Goal: Task Accomplishment & Management: Check status

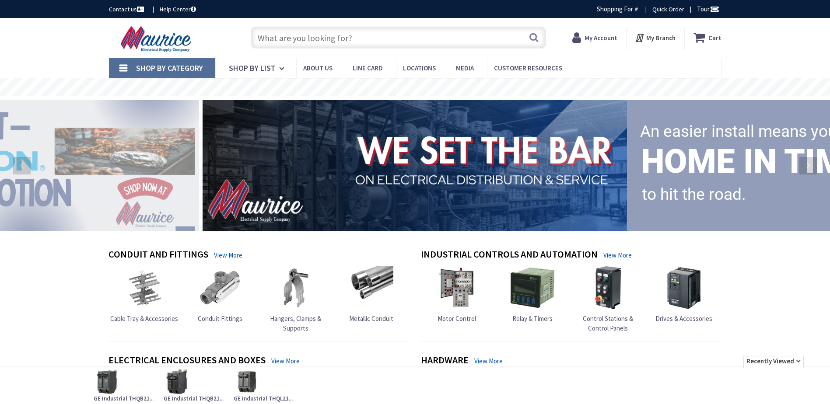
click at [598, 40] on strong "My Account" at bounding box center [600, 38] width 33 height 8
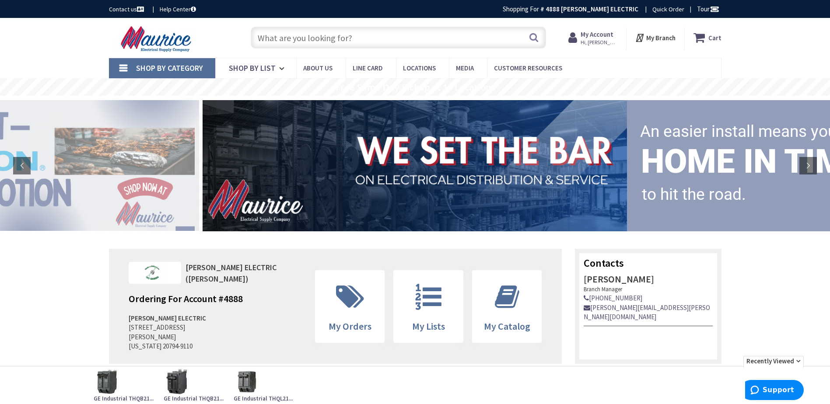
click at [600, 42] on span "Hi, [PERSON_NAME]" at bounding box center [599, 42] width 37 height 7
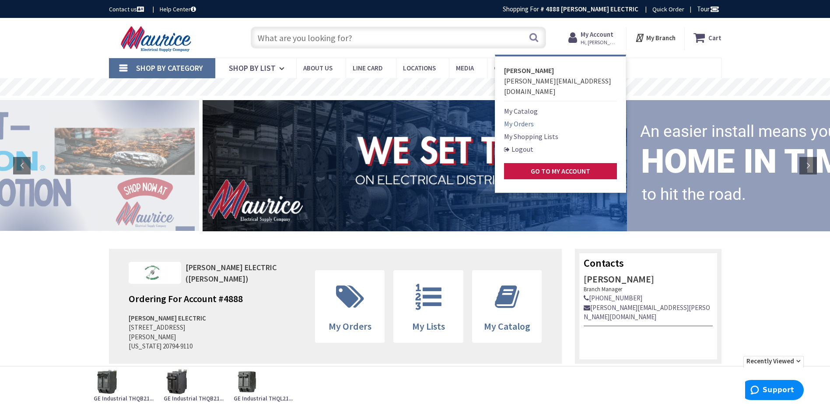
type input "[GEOGRAPHIC_DATA], [GEOGRAPHIC_DATA], [GEOGRAPHIC_DATA]"
click at [522, 119] on link "My Orders" at bounding box center [519, 124] width 30 height 10
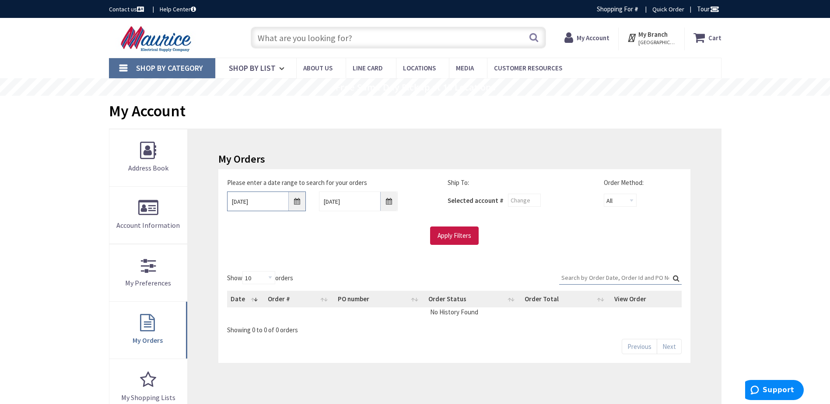
click at [258, 200] on input "[DATE]" at bounding box center [266, 202] width 79 height 20
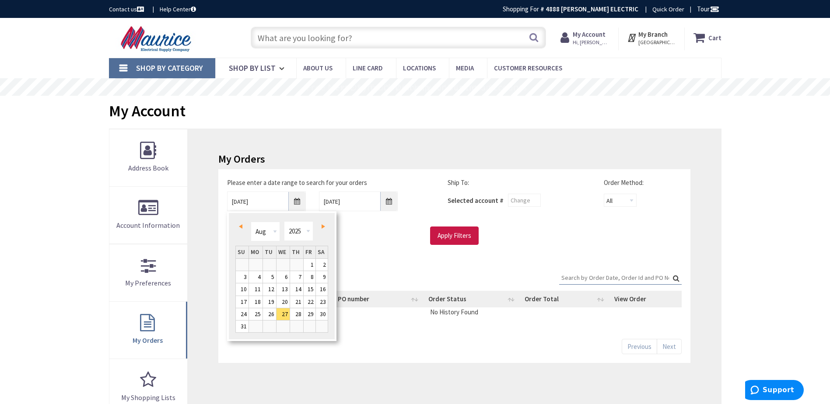
click at [244, 225] on link "Prev" at bounding box center [242, 226] width 12 height 12
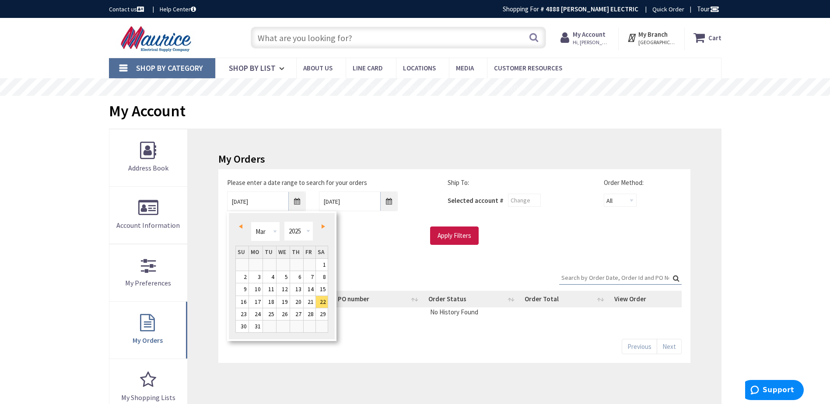
click at [244, 225] on link "Prev" at bounding box center [242, 226] width 12 height 12
click at [324, 227] on span "Next" at bounding box center [323, 226] width 3 height 4
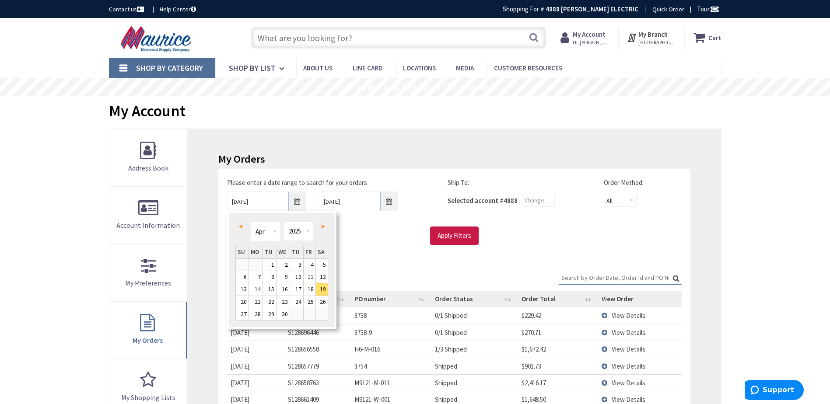
click at [324, 227] on span "Next" at bounding box center [323, 226] width 3 height 4
click at [255, 262] on link "2" at bounding box center [256, 265] width 14 height 12
type input "06/02/2025"
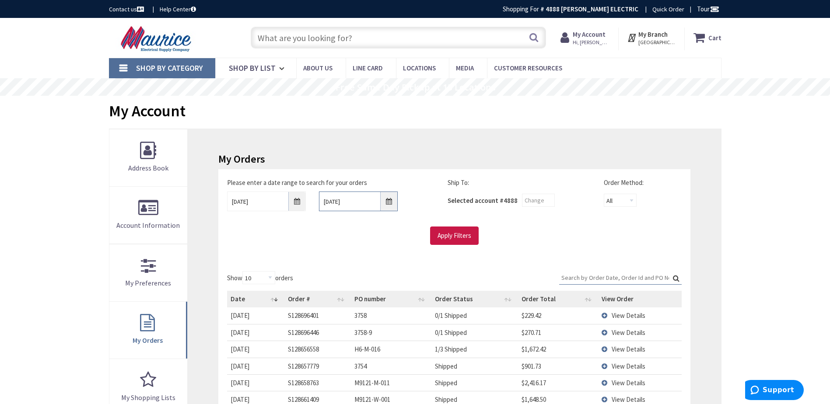
click at [352, 207] on input "9/3/2025" at bounding box center [358, 202] width 79 height 20
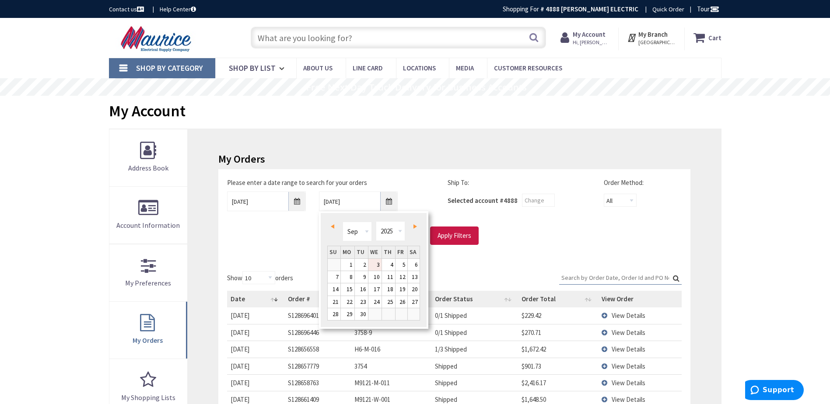
click at [378, 265] on link "3" at bounding box center [374, 265] width 13 height 12
type input "09/03/2025"
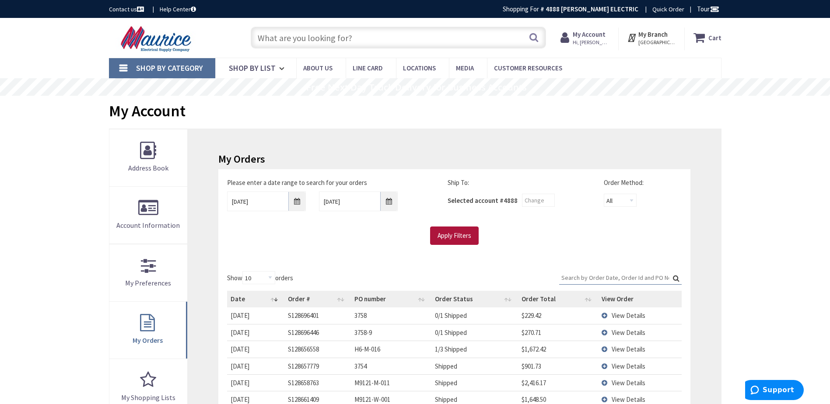
click at [458, 240] on input "Apply Filters" at bounding box center [454, 236] width 49 height 18
click at [602, 281] on input "Search:" at bounding box center [620, 277] width 122 height 13
click at [597, 275] on input "Search:" at bounding box center [620, 277] width 122 height 13
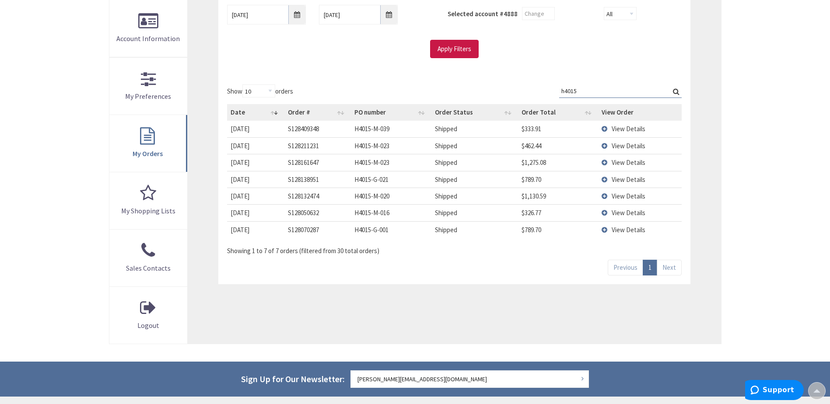
scroll to position [131, 0]
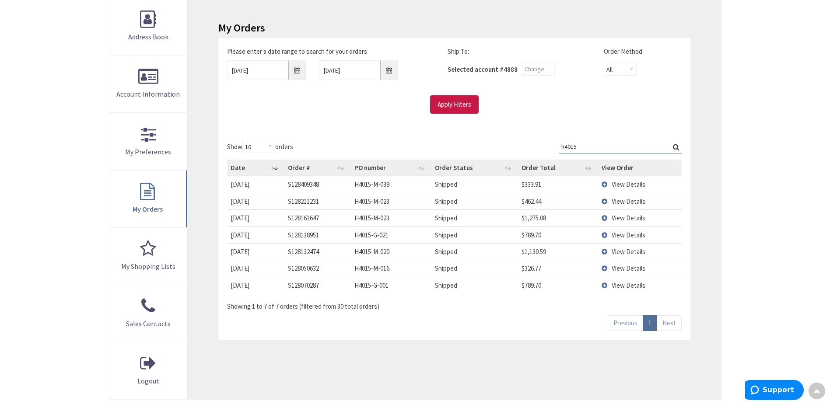
type input "h4015"
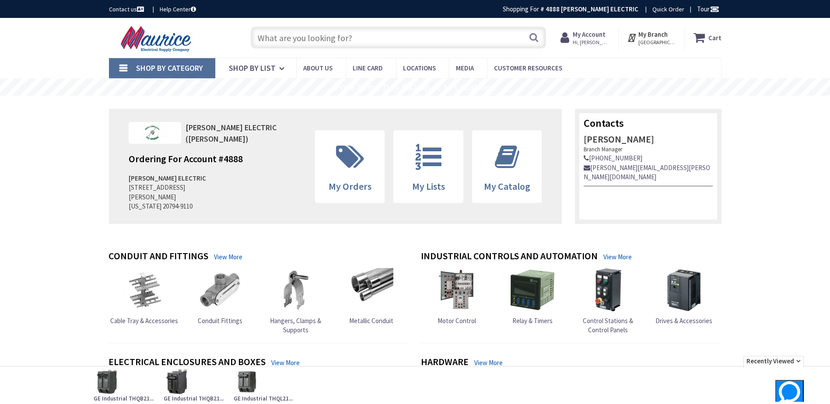
click at [602, 39] on span "Hi, [PERSON_NAME]" at bounding box center [591, 42] width 37 height 7
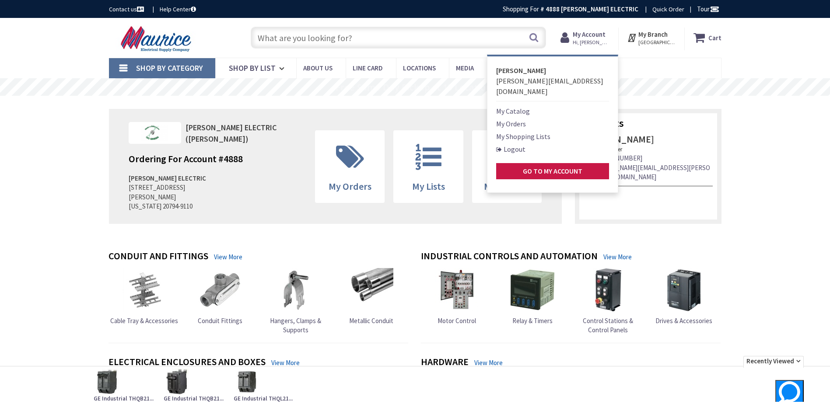
click at [523, 119] on link "My Orders" at bounding box center [511, 124] width 30 height 10
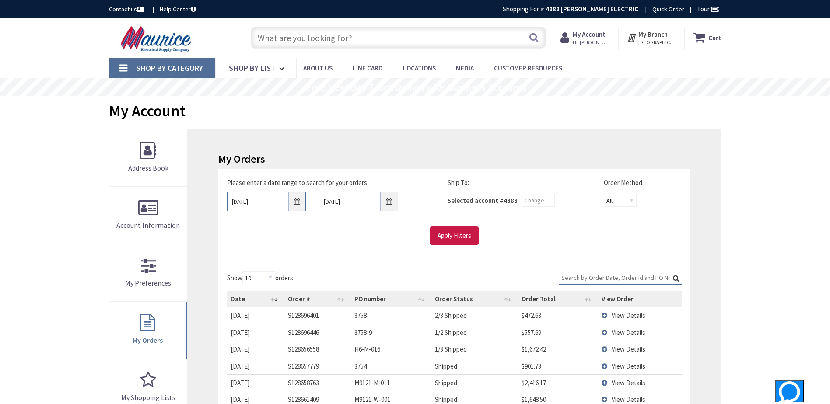
click at [238, 196] on input "[DATE]" at bounding box center [266, 202] width 79 height 20
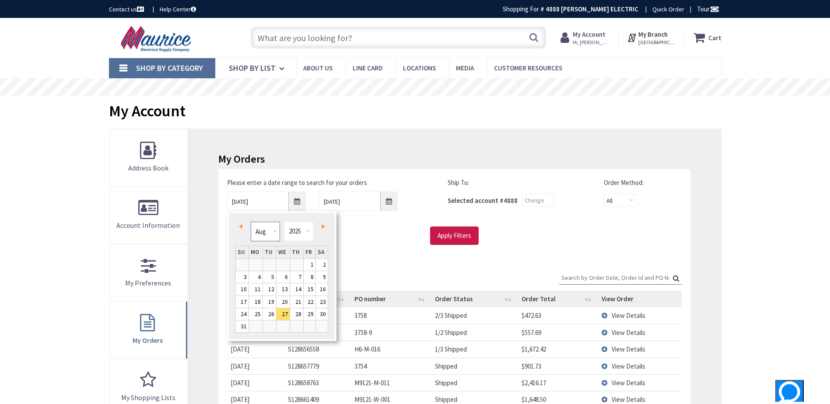
click at [269, 229] on select "Jan Feb Mar Apr May Jun [DATE] Aug Sep Oct Nov Dec" at bounding box center [265, 232] width 29 height 20
click at [271, 260] on link "1" at bounding box center [269, 265] width 13 height 12
type input "04/01/2025"
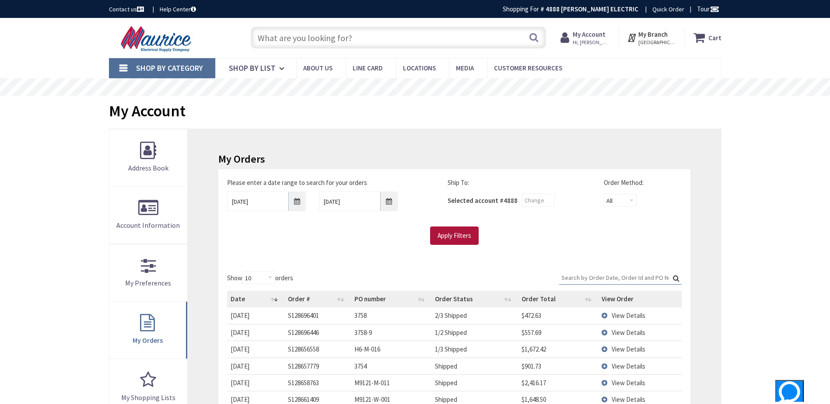
click at [451, 237] on input "Apply Filters" at bounding box center [454, 236] width 49 height 18
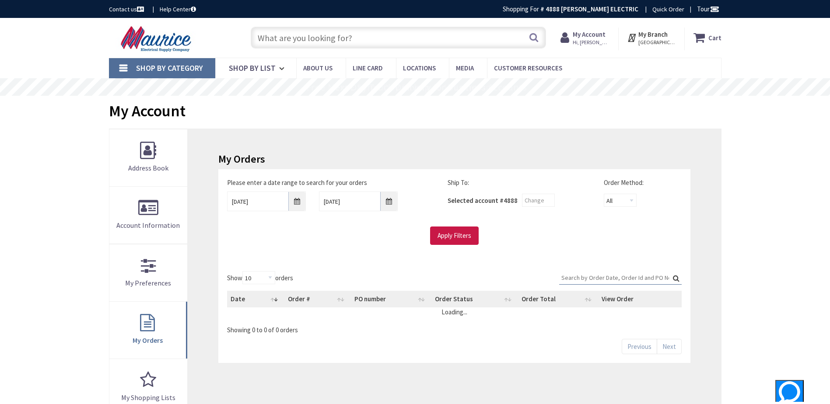
click at [641, 278] on input "Search:" at bounding box center [620, 277] width 122 height 13
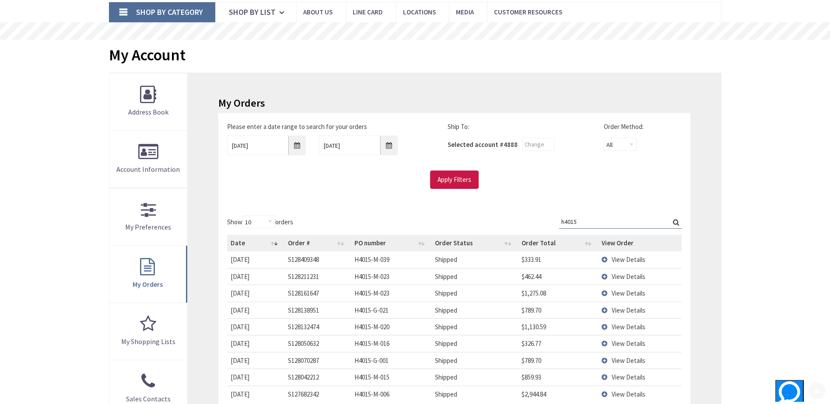
scroll to position [175, 0]
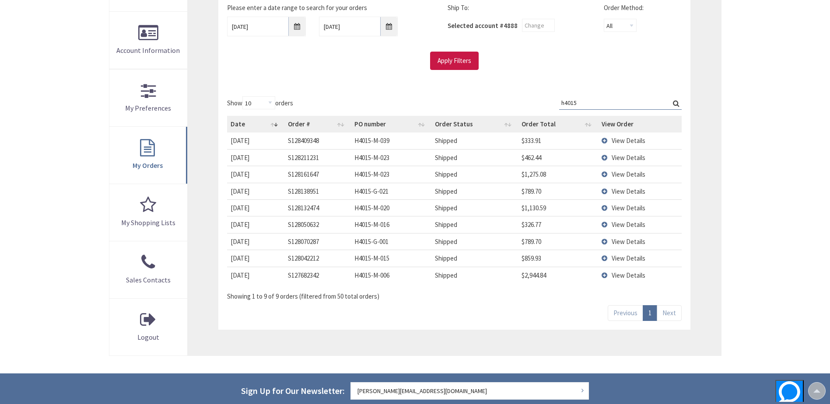
type input "h4015"
click at [625, 261] on span "View Details" at bounding box center [629, 258] width 34 height 8
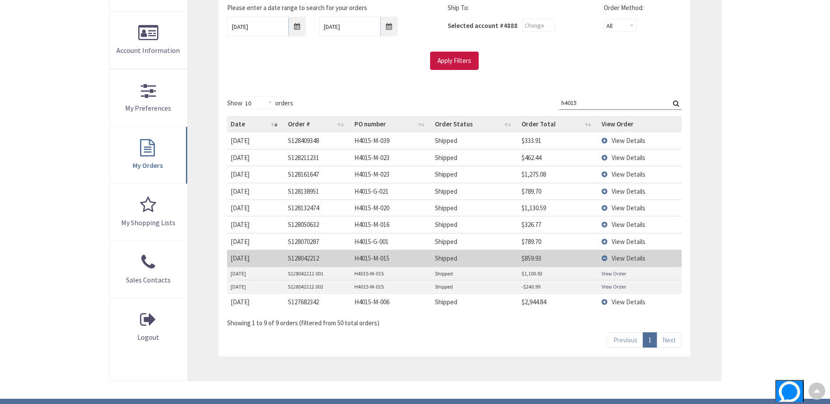
click at [619, 270] on link "View Order" at bounding box center [614, 273] width 24 height 7
click at [612, 287] on link "View Order" at bounding box center [614, 286] width 24 height 7
click at [621, 257] on span "View Details" at bounding box center [629, 258] width 34 height 8
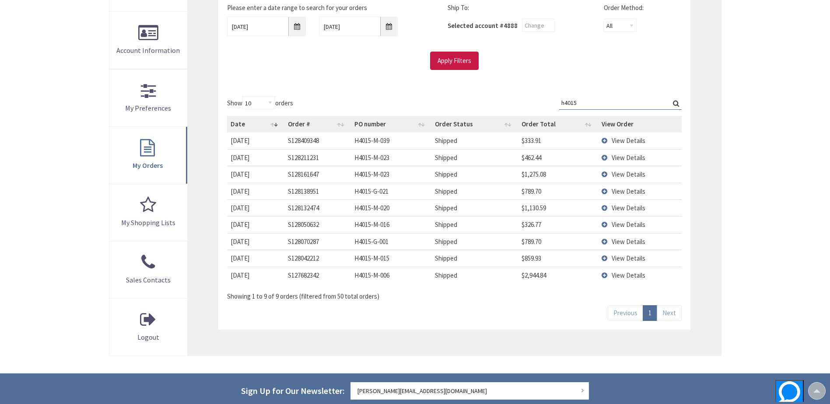
click at [622, 225] on span "View Details" at bounding box center [629, 224] width 34 height 8
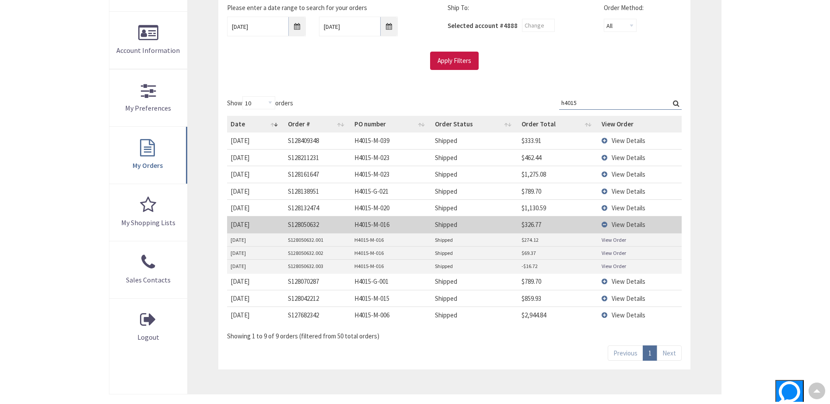
click at [617, 253] on link "View Order" at bounding box center [614, 252] width 24 height 7
click at [617, 239] on link "View Order" at bounding box center [614, 239] width 24 height 7
click at [610, 267] on link "View Order" at bounding box center [614, 265] width 24 height 7
click at [629, 224] on span "View Details" at bounding box center [629, 224] width 34 height 8
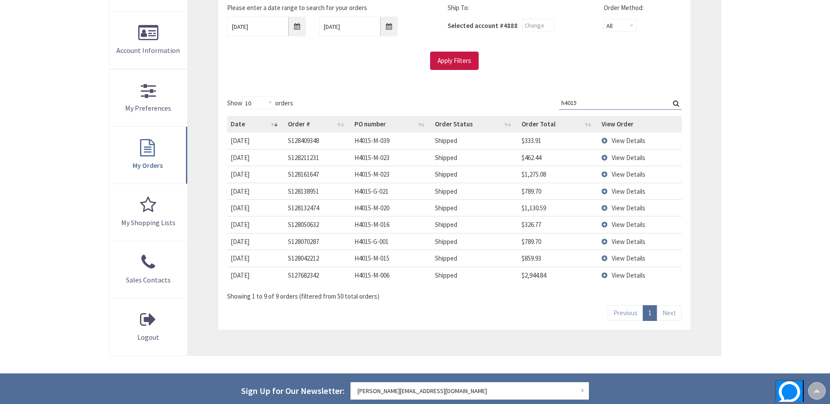
click at [635, 208] on span "View Details" at bounding box center [629, 208] width 34 height 8
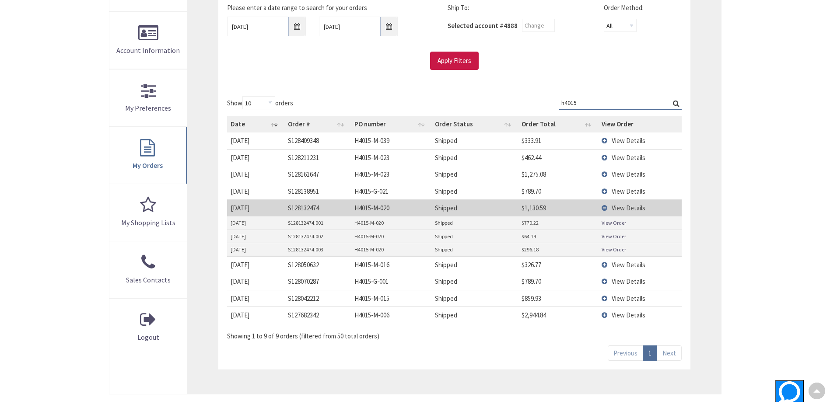
click at [614, 250] on link "View Order" at bounding box center [614, 249] width 24 height 7
drag, startPoint x: 609, startPoint y: 234, endPoint x: 605, endPoint y: 230, distance: 5.6
click at [609, 234] on link "View Order" at bounding box center [614, 236] width 24 height 7
click at [614, 220] on link "View Order" at bounding box center [614, 222] width 24 height 7
click at [614, 174] on span "View Details" at bounding box center [629, 174] width 34 height 8
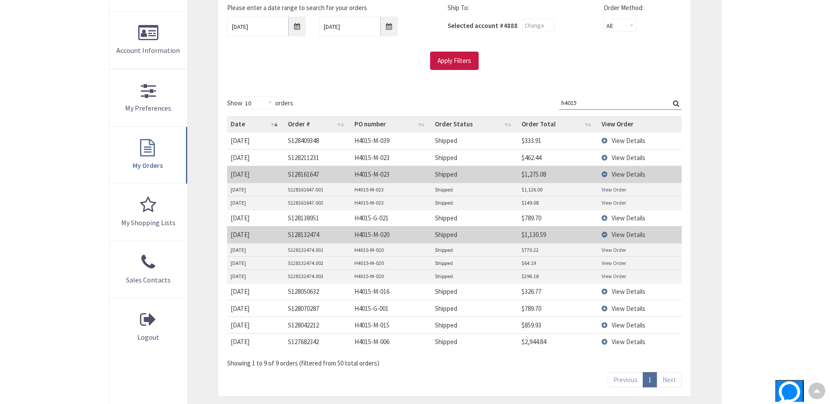
click at [617, 200] on link "View Order" at bounding box center [614, 202] width 24 height 7
click at [616, 186] on link "View Order" at bounding box center [614, 189] width 24 height 7
click at [626, 174] on span "View Details" at bounding box center [629, 174] width 34 height 8
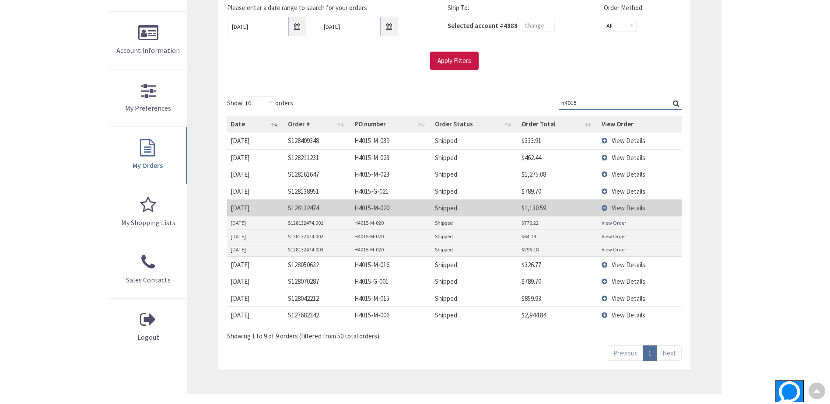
click at [623, 157] on span "View Details" at bounding box center [629, 158] width 34 height 8
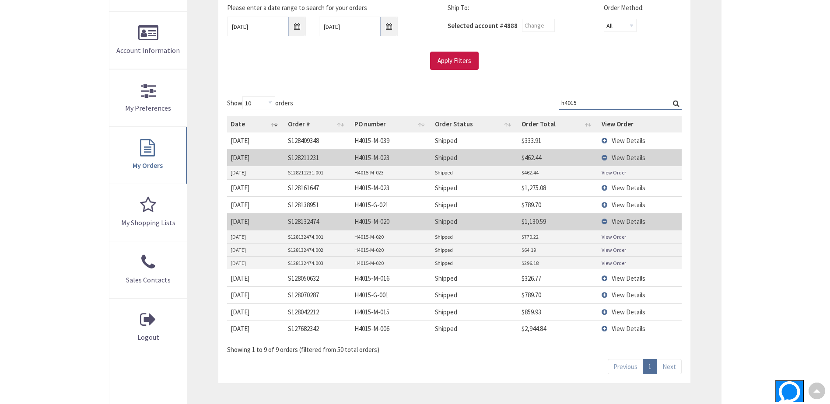
click at [604, 171] on link "View Order" at bounding box center [614, 172] width 24 height 7
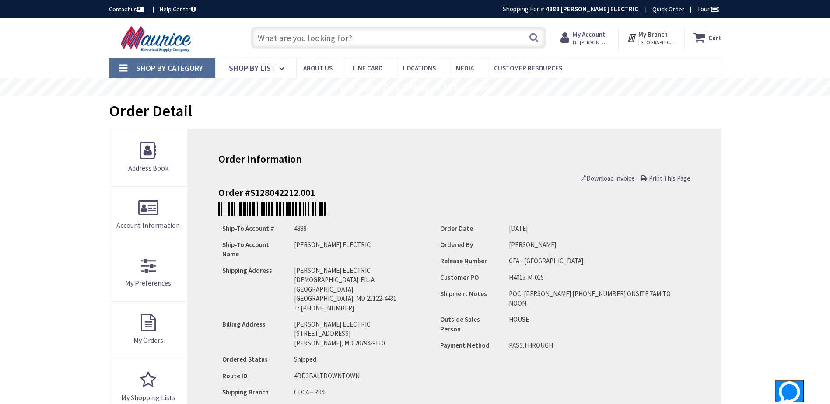
click at [614, 178] on span "Download Invoice" at bounding box center [608, 178] width 54 height 8
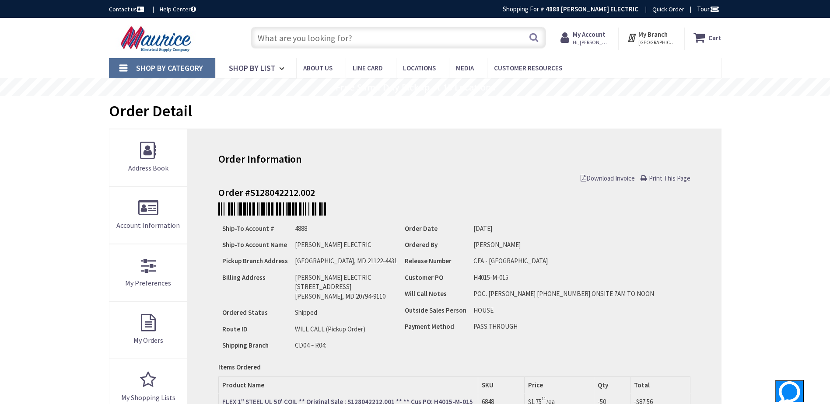
click at [616, 176] on span "Download Invoice" at bounding box center [608, 178] width 54 height 8
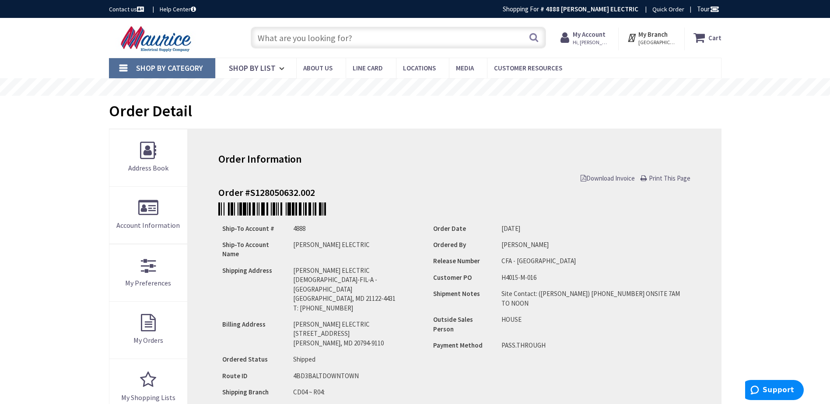
click at [605, 179] on span "Download Invoice" at bounding box center [608, 178] width 54 height 8
click at [605, 176] on span "Download Invoice" at bounding box center [608, 178] width 54 height 8
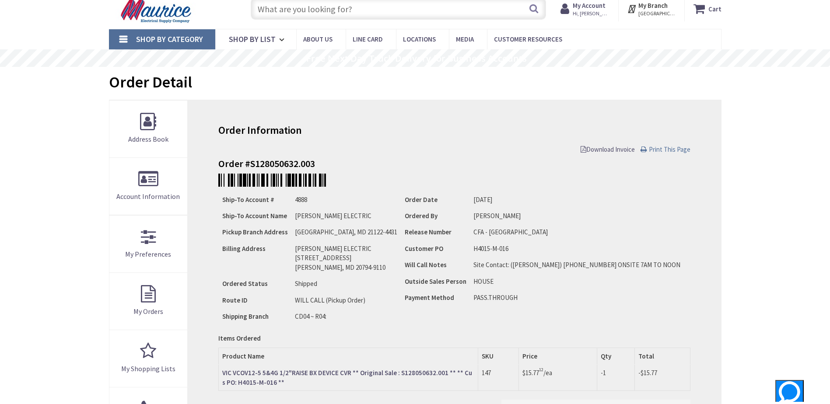
scroll to position [44, 0]
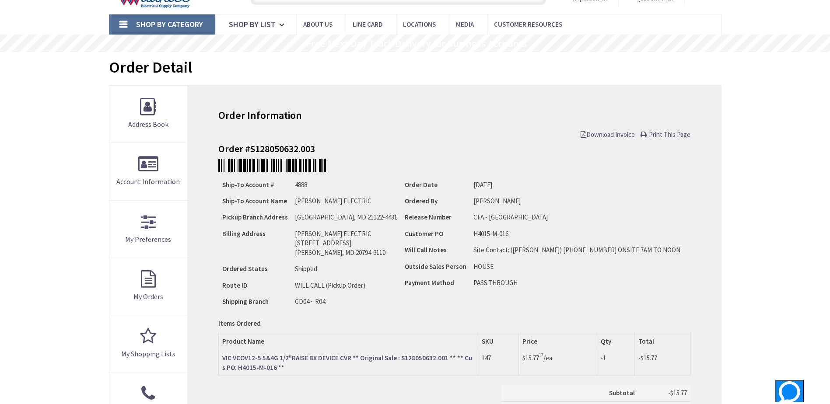
click at [618, 134] on span "Download Invoice" at bounding box center [608, 134] width 54 height 8
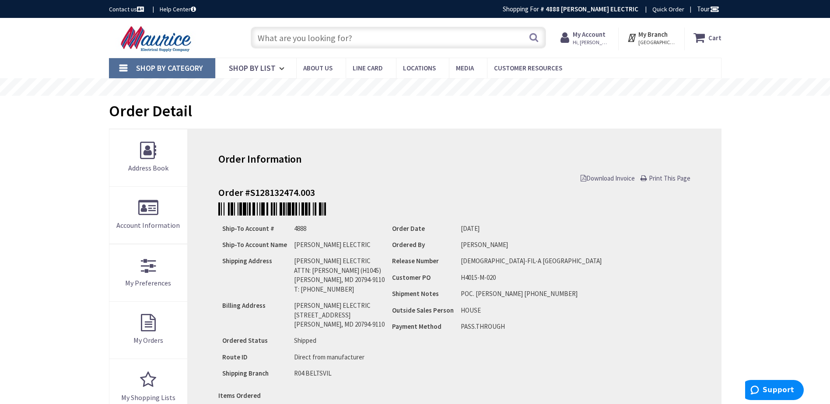
click at [621, 181] on span "Download Invoice" at bounding box center [608, 178] width 54 height 8
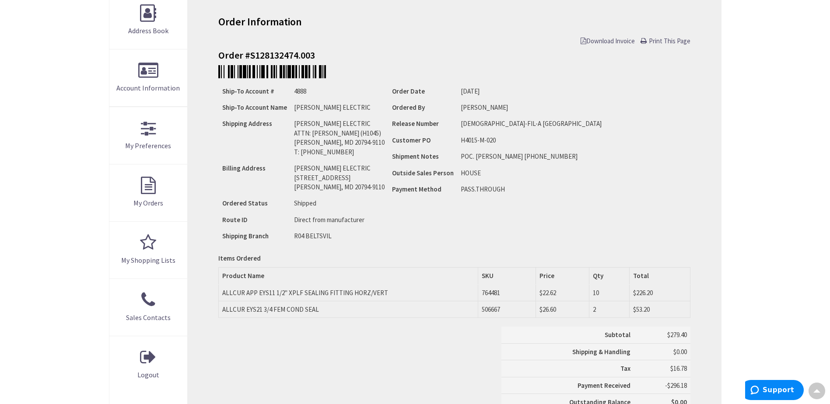
scroll to position [131, 0]
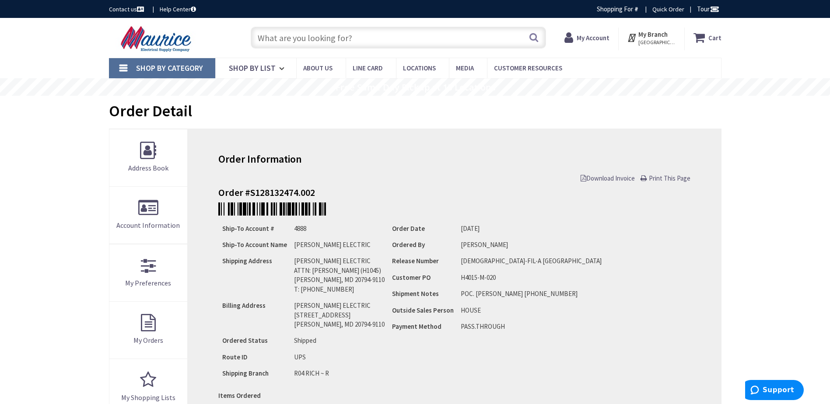
click at [604, 176] on span "Download Invoice" at bounding box center [608, 178] width 54 height 8
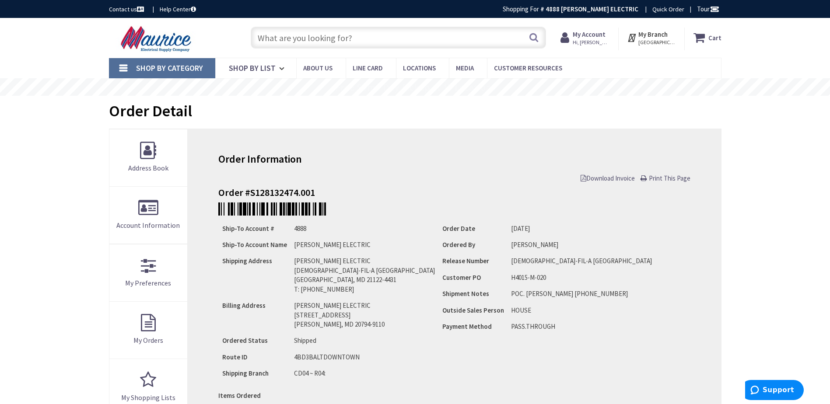
click at [599, 176] on span "Download Invoice" at bounding box center [608, 178] width 54 height 8
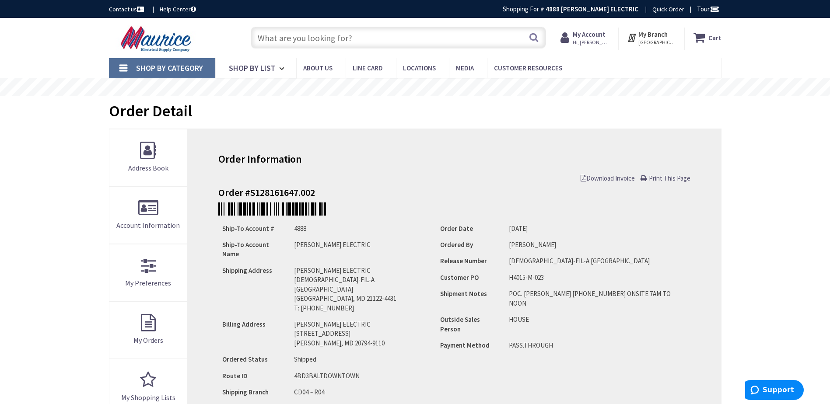
click at [621, 183] on link "Download Invoice" at bounding box center [608, 178] width 54 height 9
click at [607, 183] on link "Download Invoice" at bounding box center [608, 178] width 54 height 9
click at [610, 175] on span "Download Invoice" at bounding box center [608, 178] width 54 height 8
